Goal: Navigation & Orientation: Find specific page/section

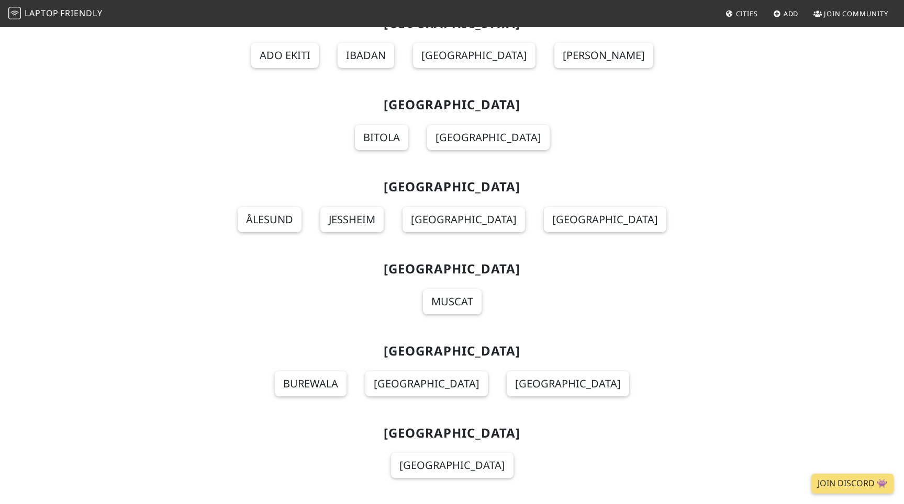
scroll to position [8623, 0]
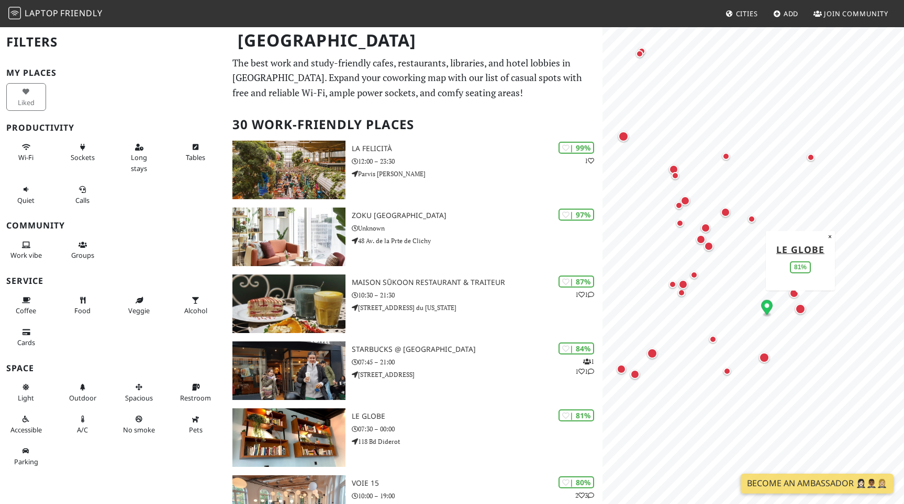
click at [798, 309] on div "Map marker" at bounding box center [800, 309] width 10 height 10
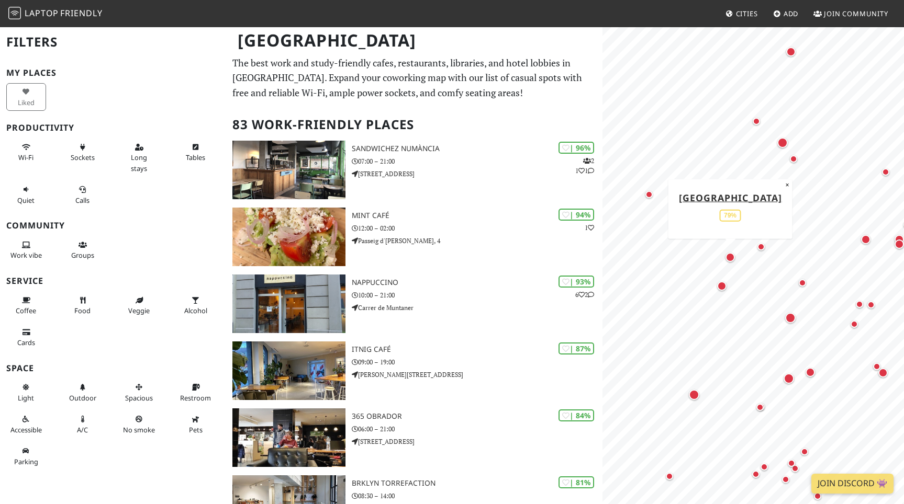
click at [729, 255] on div "Map marker" at bounding box center [729, 257] width 9 height 9
